Goal: Task Accomplishment & Management: Manage account settings

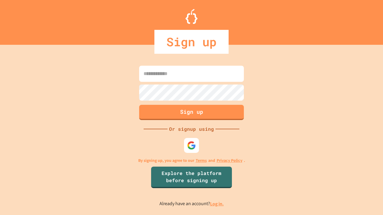
click at [217, 204] on link "Log in." at bounding box center [217, 204] width 14 height 6
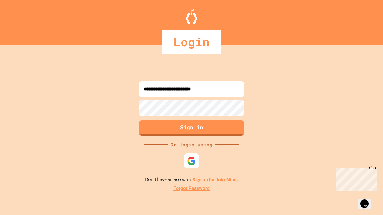
type input "**********"
